Goal: Task Accomplishment & Management: Use online tool/utility

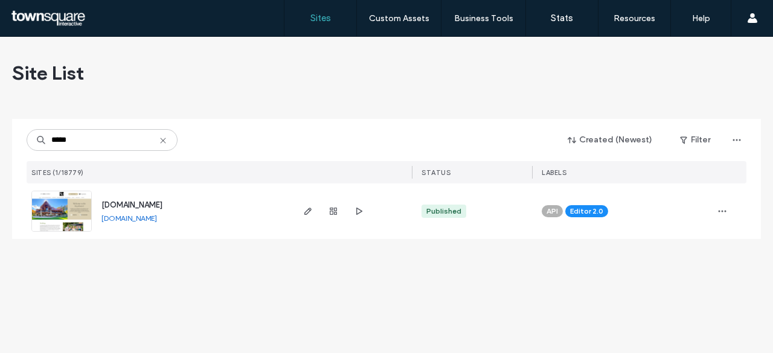
type input "*****"
click at [138, 206] on span "[DOMAIN_NAME]" at bounding box center [131, 204] width 61 height 9
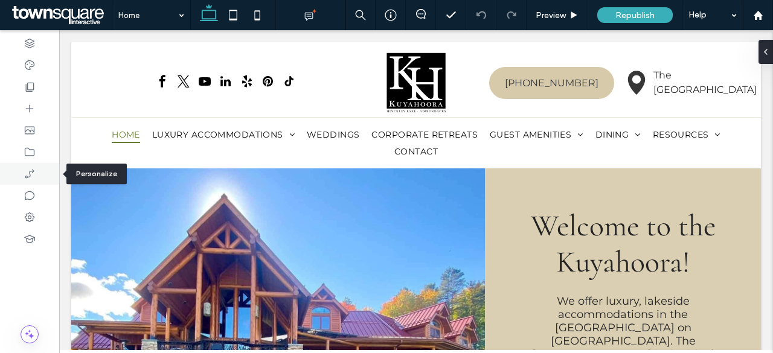
click at [29, 177] on use at bounding box center [29, 173] width 9 height 9
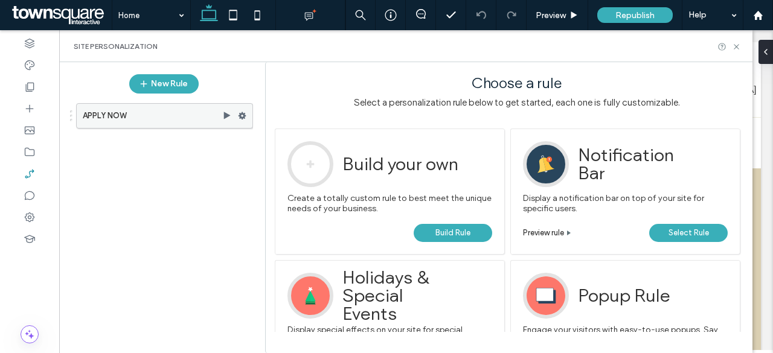
click at [244, 115] on use at bounding box center [242, 115] width 8 height 7
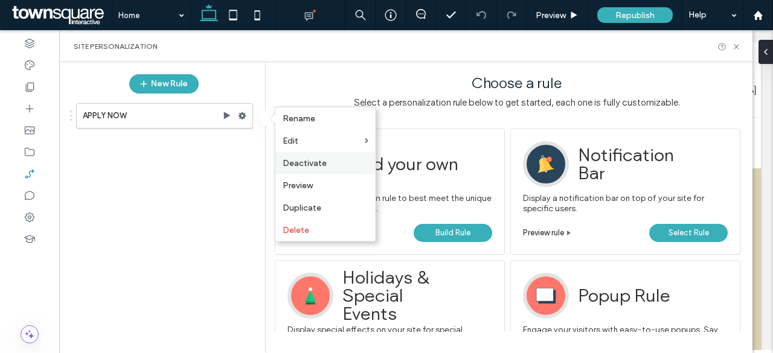
click at [311, 165] on span "Deactivate" at bounding box center [305, 163] width 44 height 10
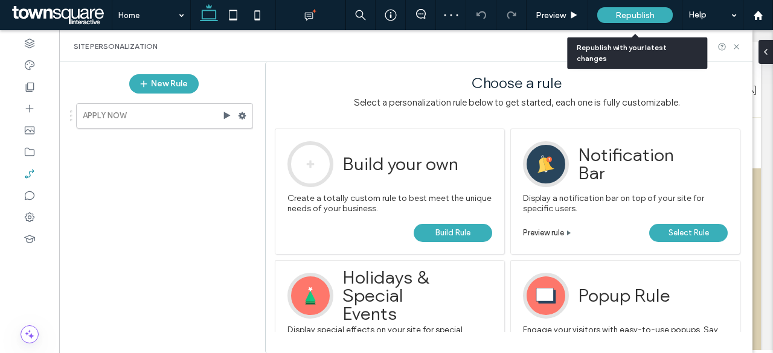
click at [628, 10] on span "Republish" at bounding box center [634, 15] width 39 height 10
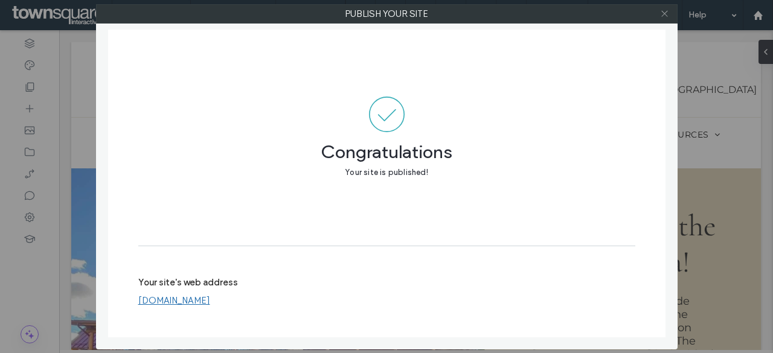
click at [666, 14] on icon at bounding box center [664, 13] width 9 height 9
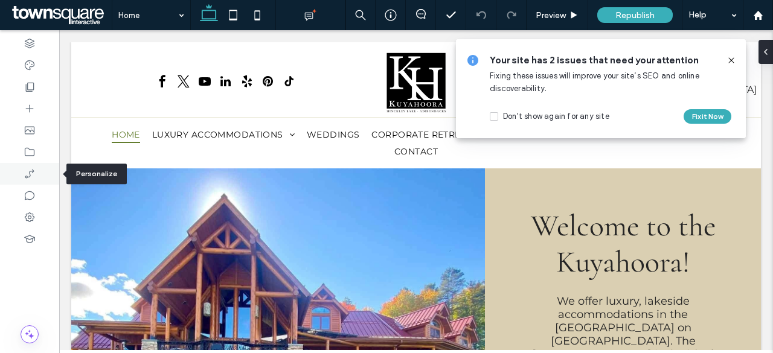
click at [34, 174] on icon at bounding box center [30, 174] width 12 height 12
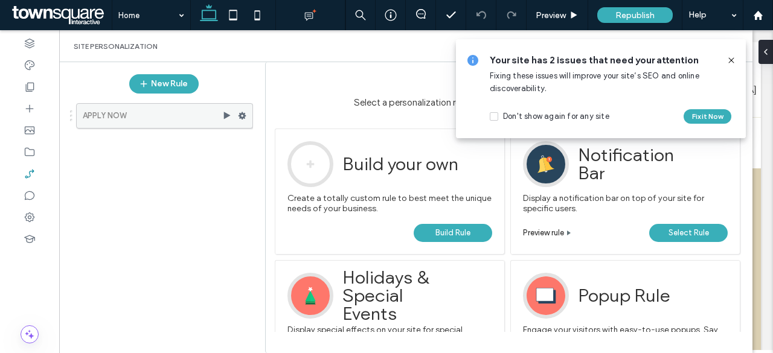
click at [243, 117] on use at bounding box center [242, 115] width 8 height 7
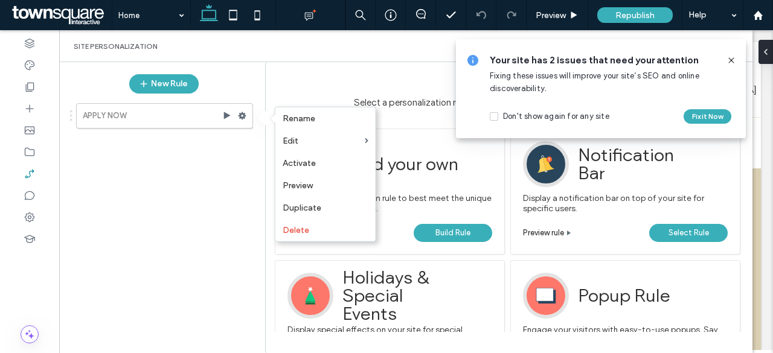
click at [176, 203] on div "APPLY NOW" at bounding box center [158, 220] width 190 height 246
